Goal: Task Accomplishment & Management: Manage account settings

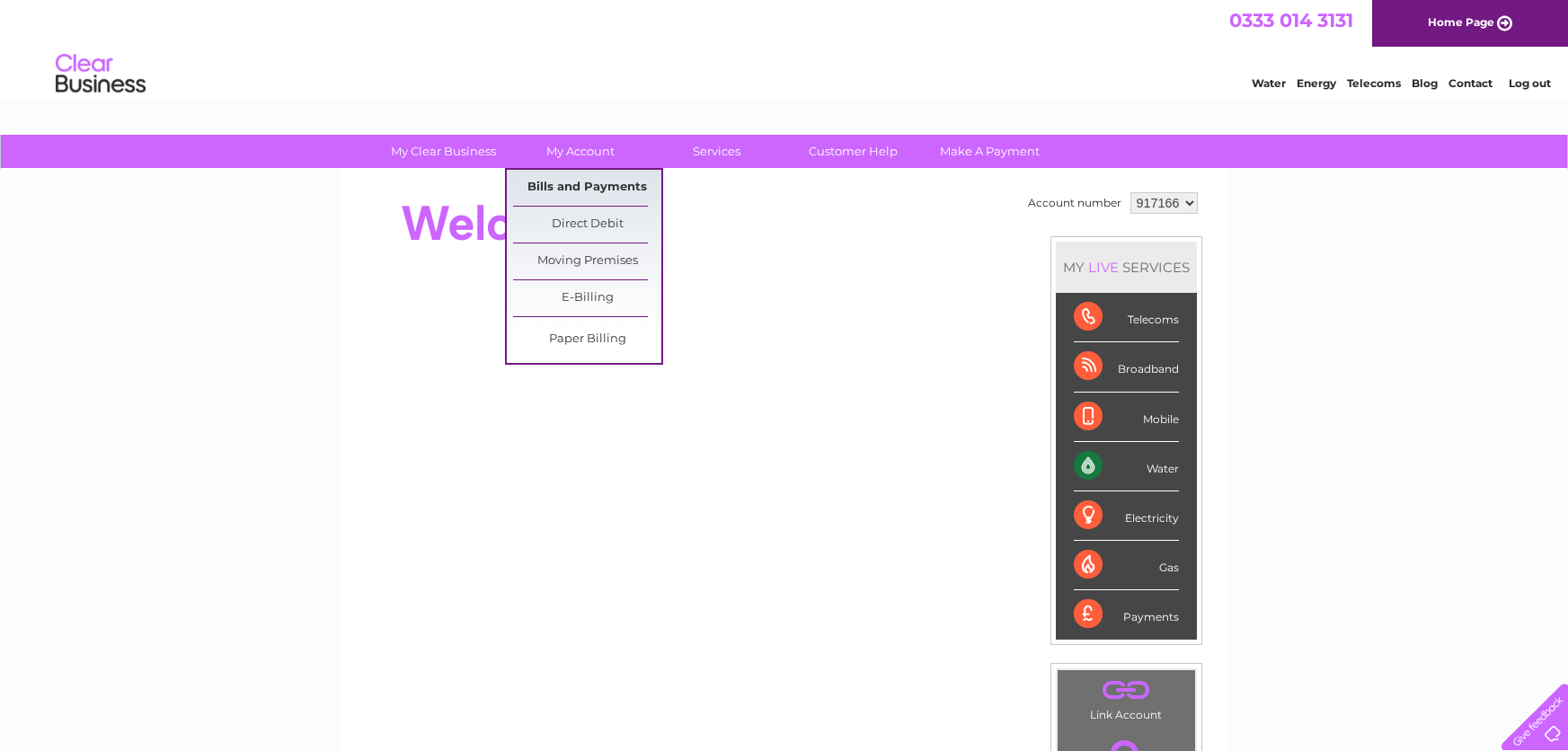
click at [596, 183] on link "Bills and Payments" at bounding box center [588, 188] width 148 height 36
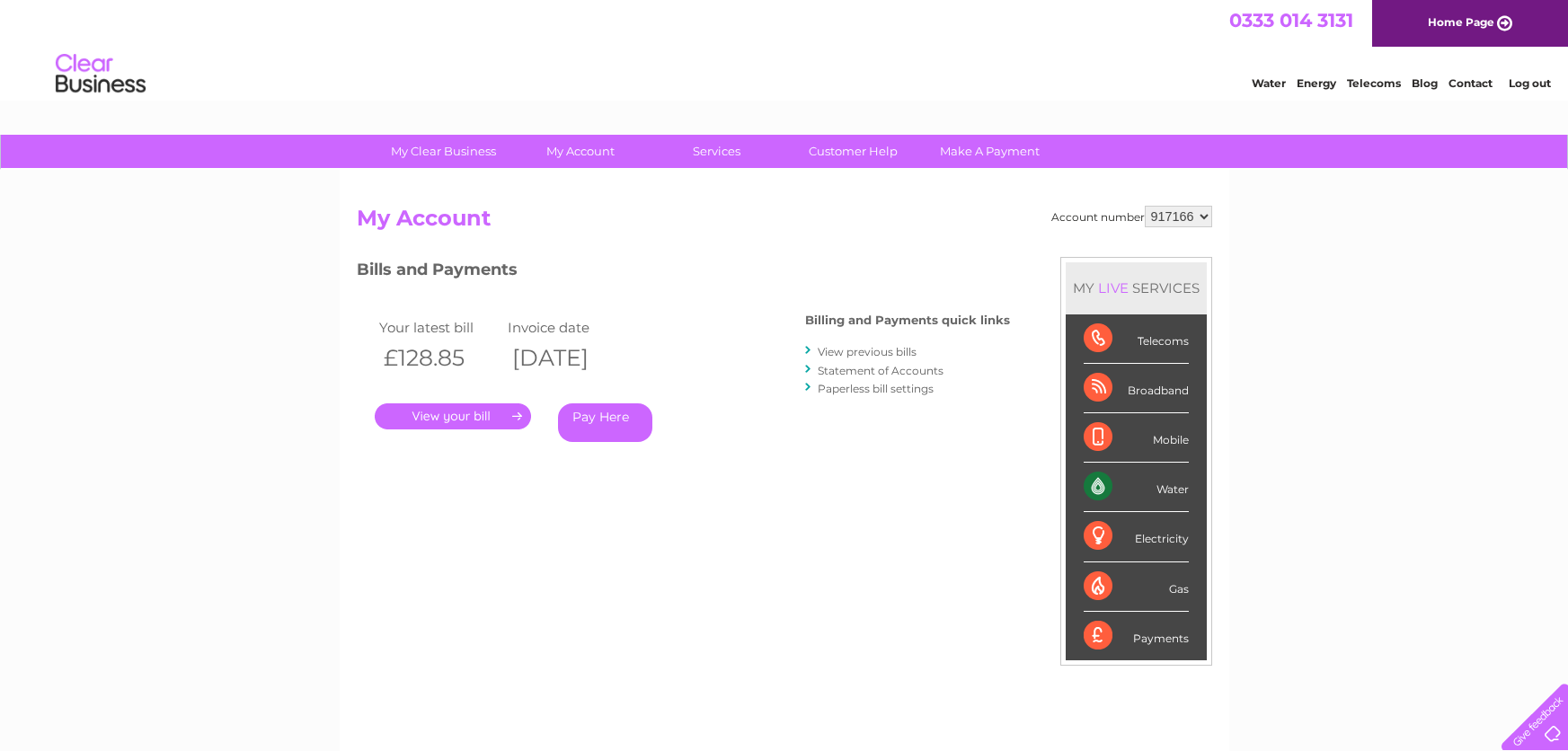
click at [417, 408] on link "." at bounding box center [453, 415] width 156 height 26
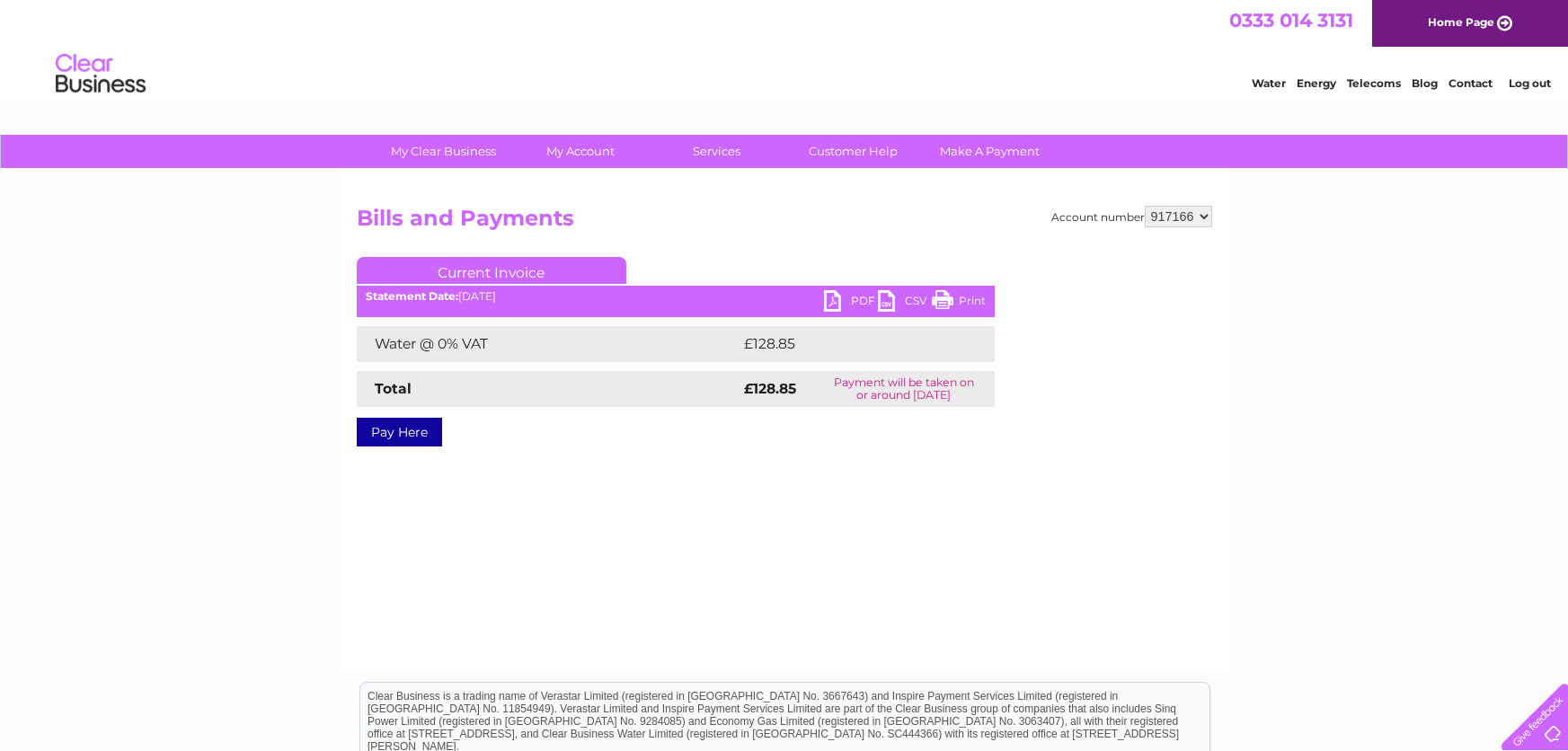
click at [843, 296] on link "PDF" at bounding box center [851, 302] width 54 height 26
